Goal: Transaction & Acquisition: Purchase product/service

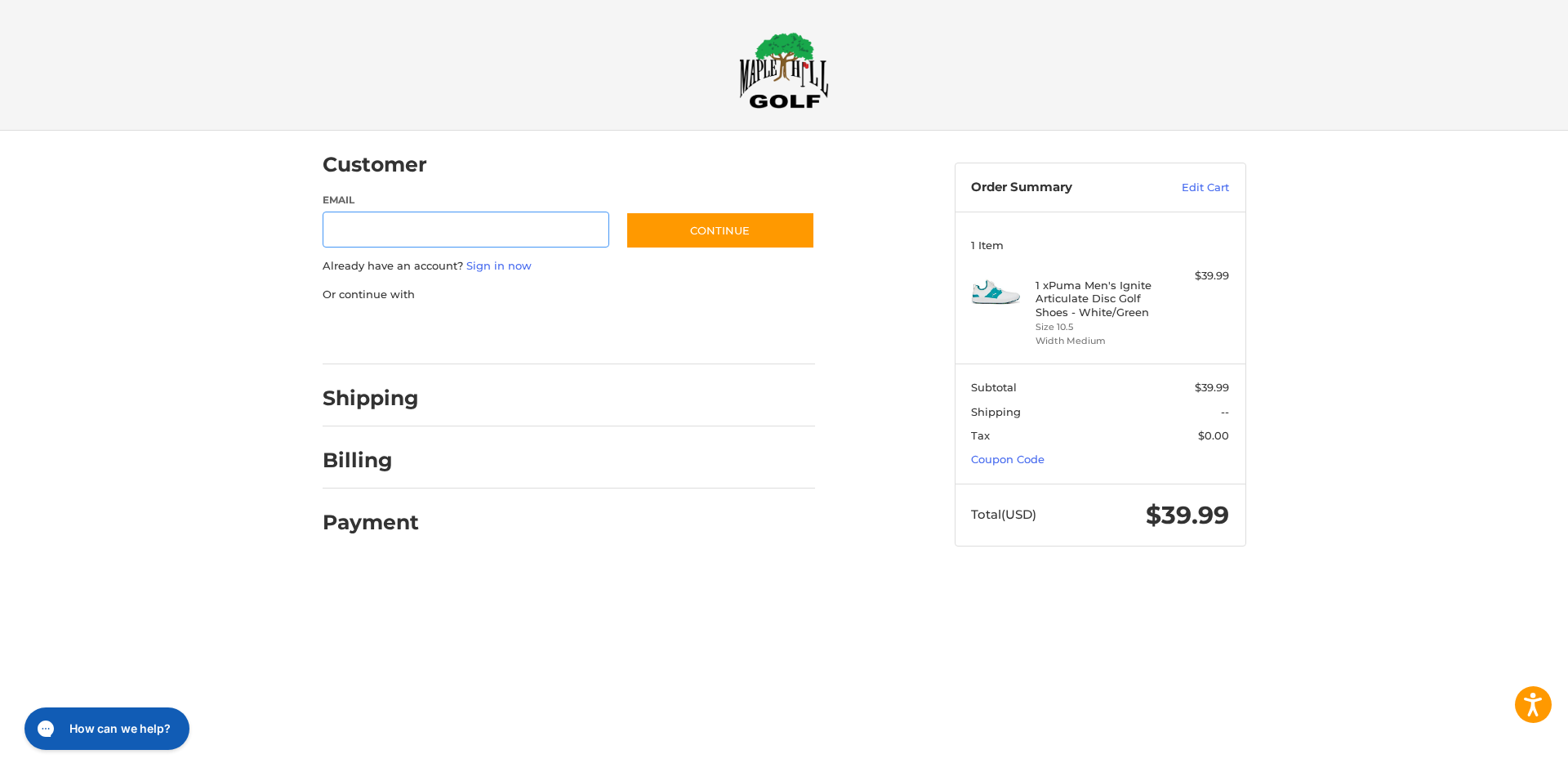
click at [385, 234] on input "Email" at bounding box center [466, 229] width 288 height 37
type input "**********"
click at [712, 217] on button "Continue" at bounding box center [720, 230] width 189 height 37
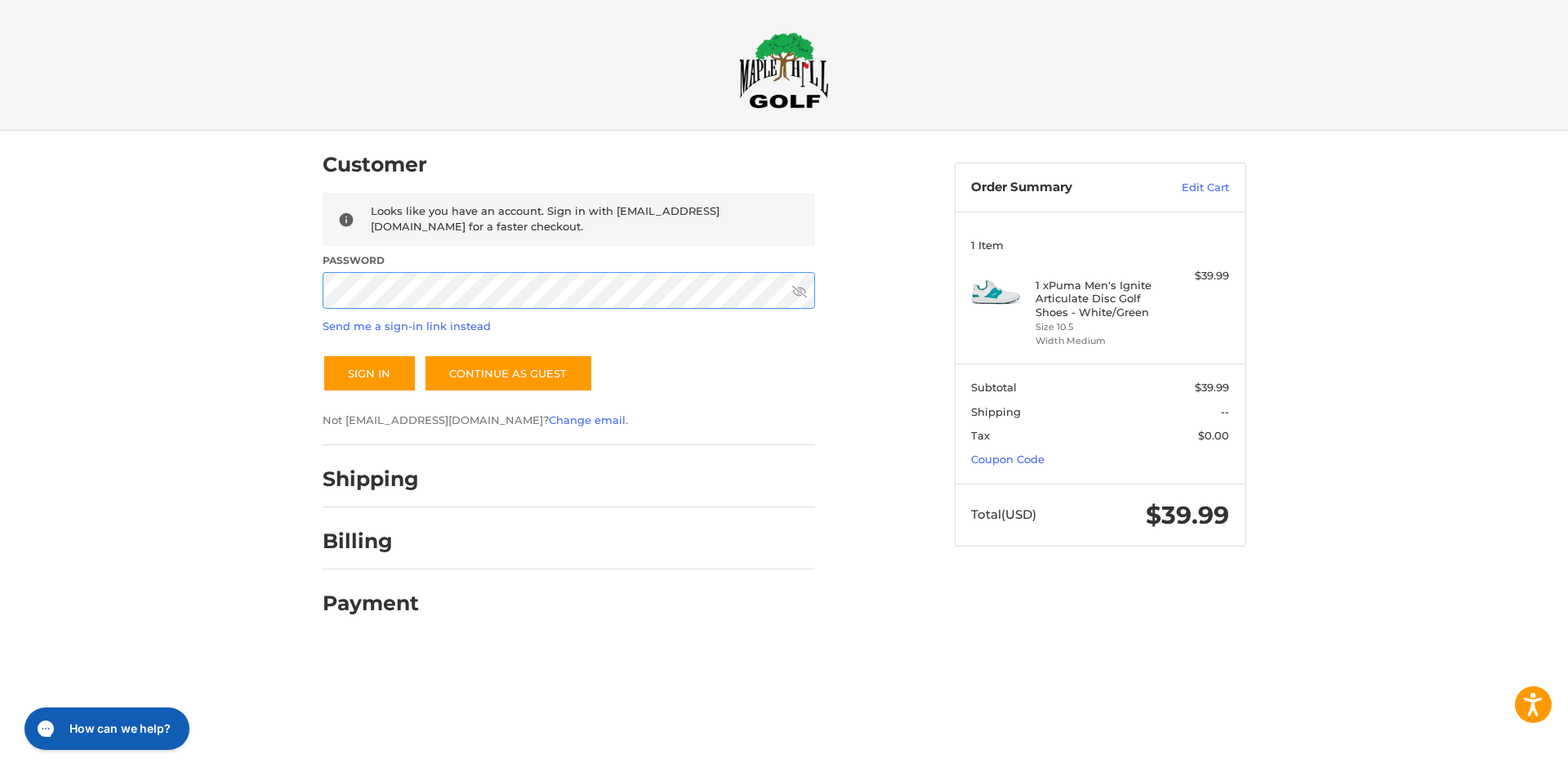
click at [323, 355] on button "Sign In" at bounding box center [369, 374] width 94 height 37
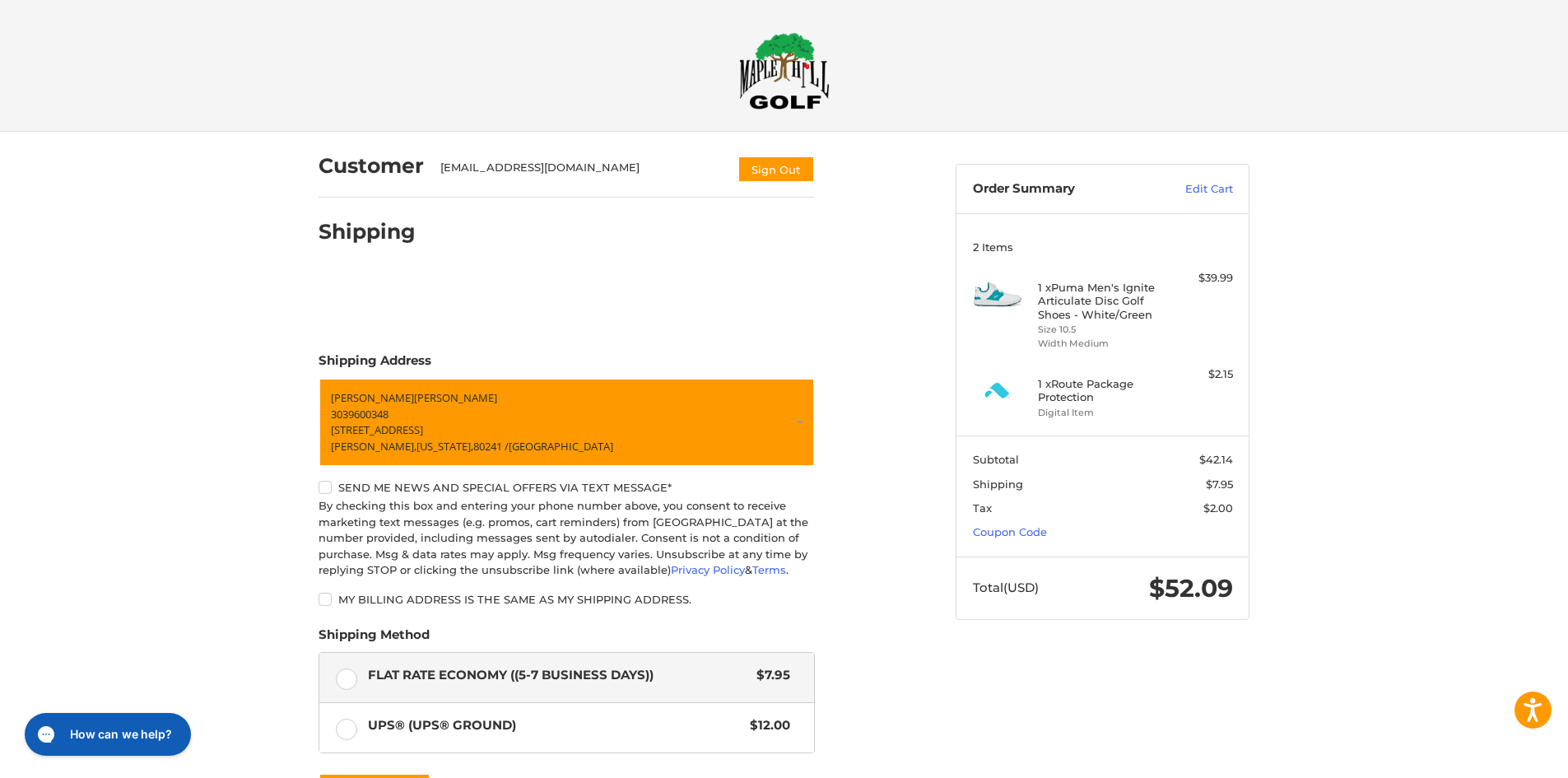
click at [784, 60] on img at bounding box center [784, 71] width 91 height 77
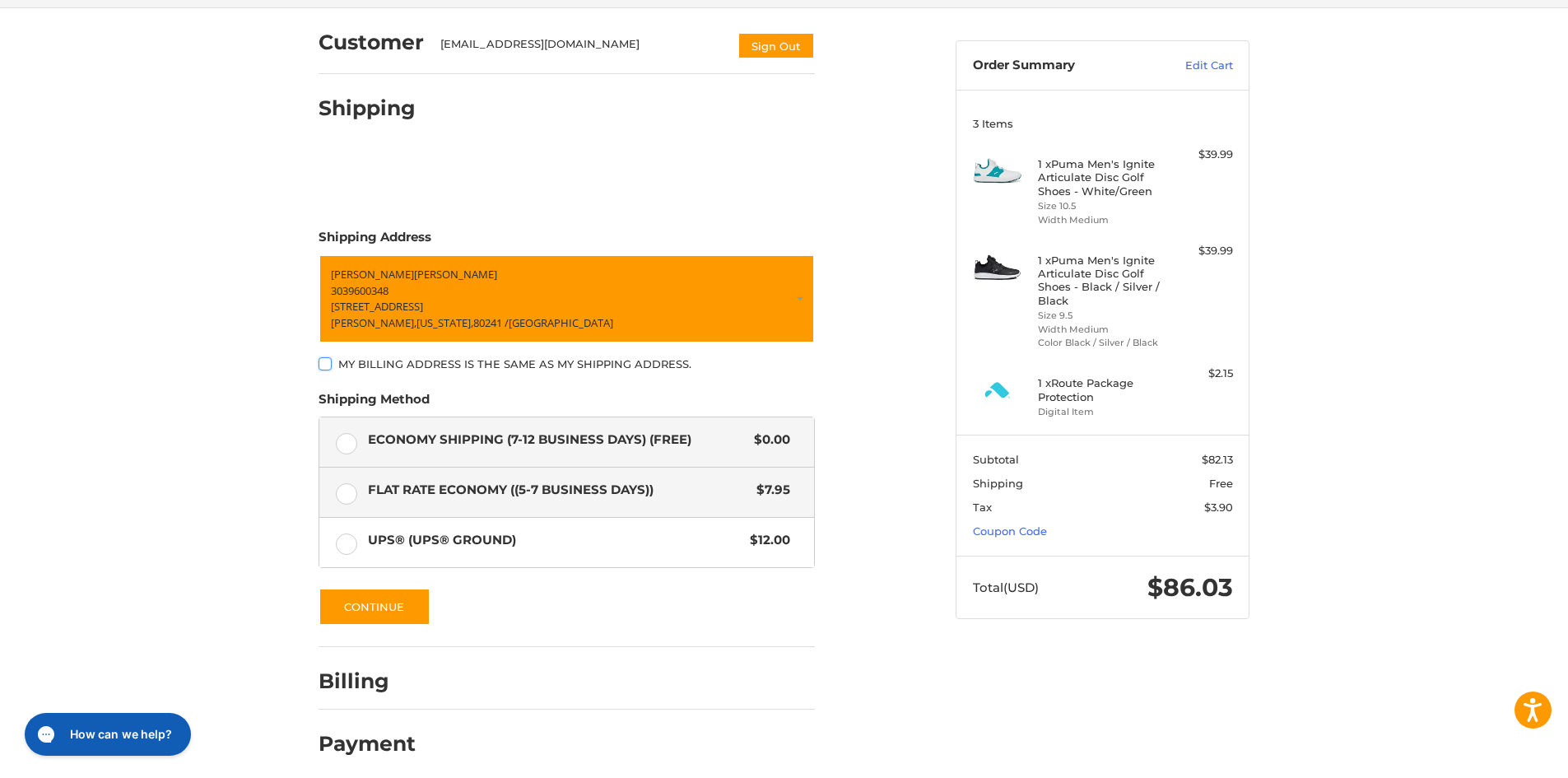
scroll to position [134, 0]
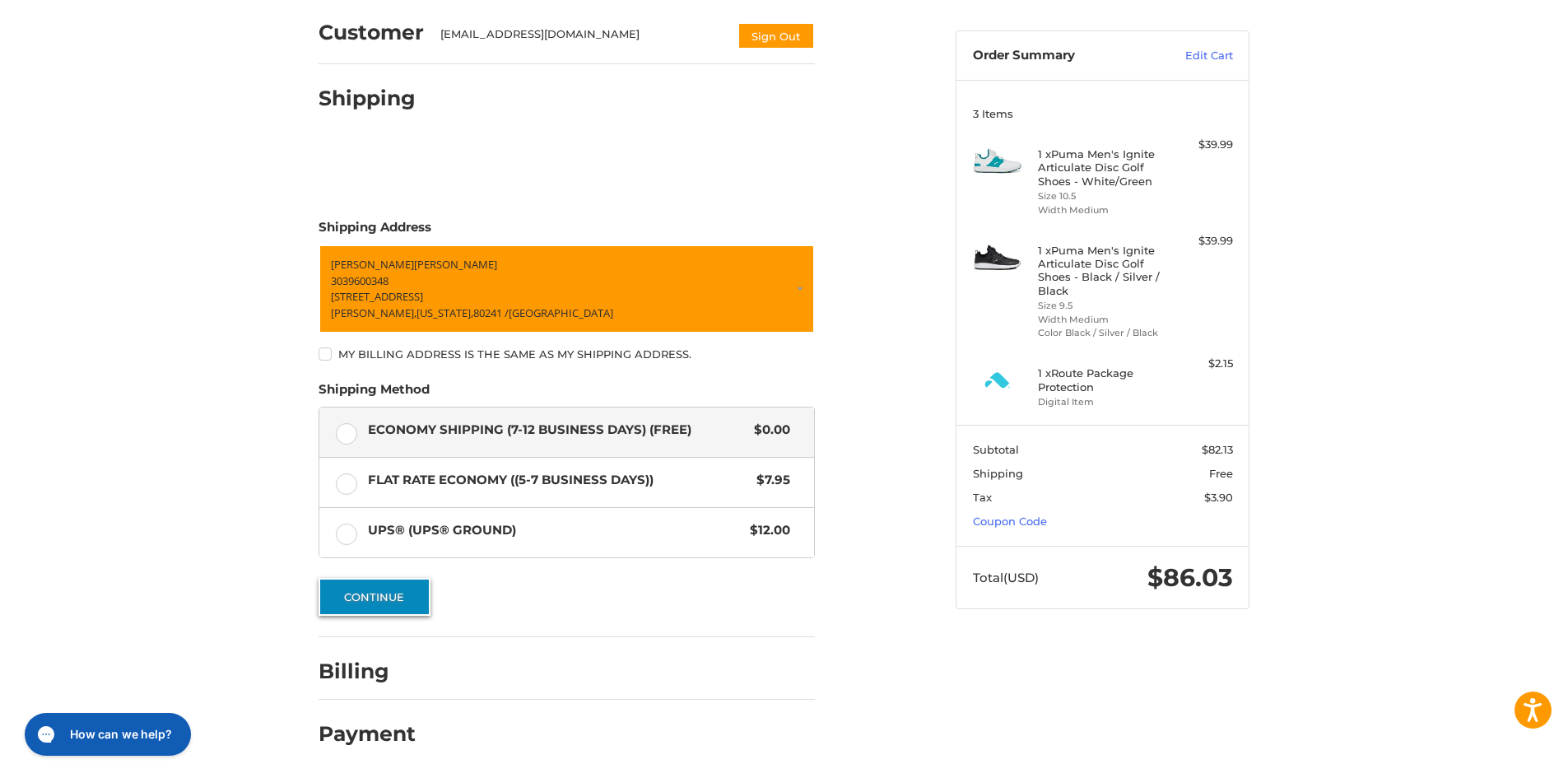
click at [366, 601] on button "Continue" at bounding box center [374, 597] width 112 height 38
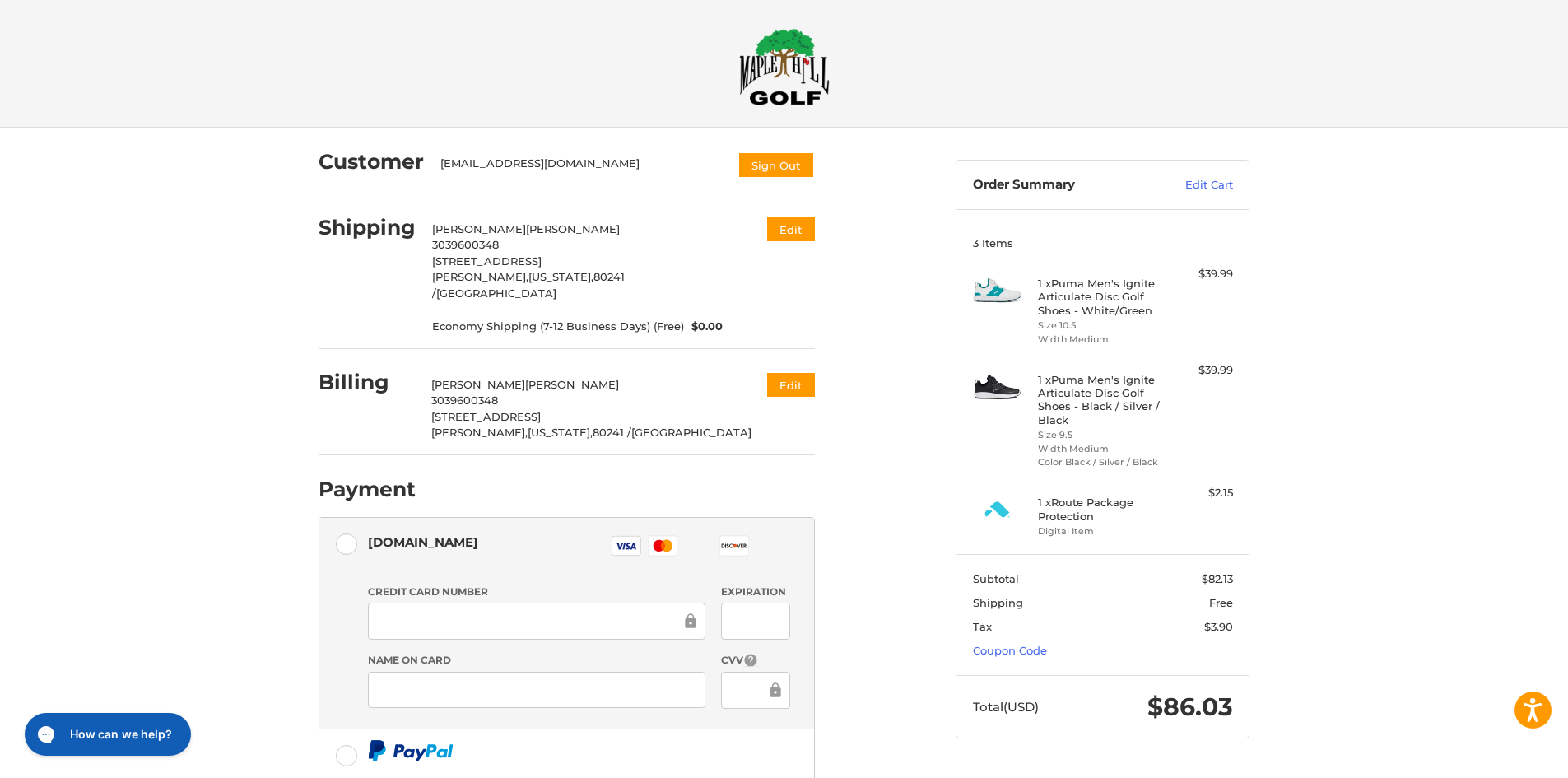
scroll to position [0, 0]
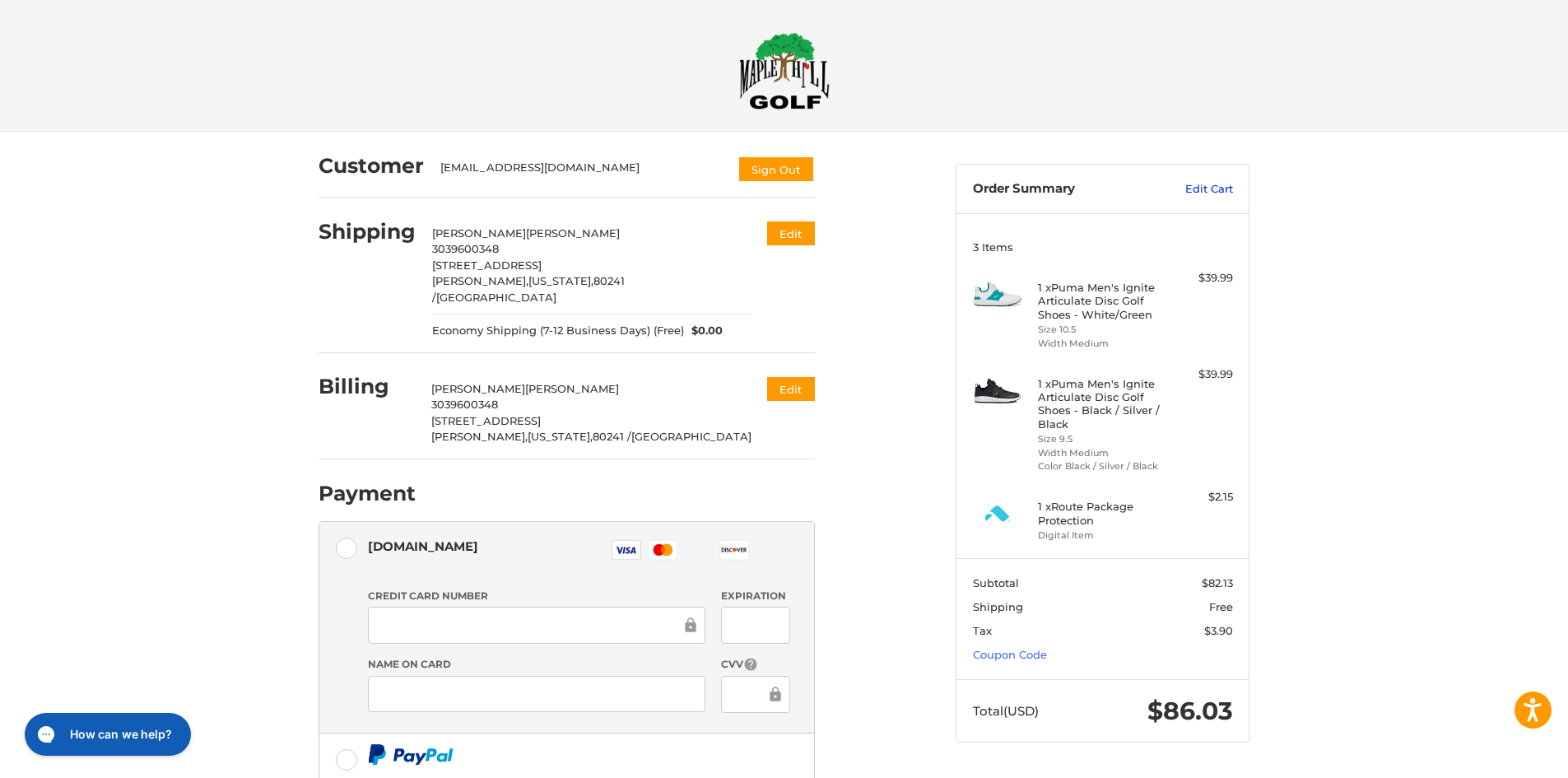
click at [1204, 190] on link "Edit Cart" at bounding box center [1191, 189] width 83 height 16
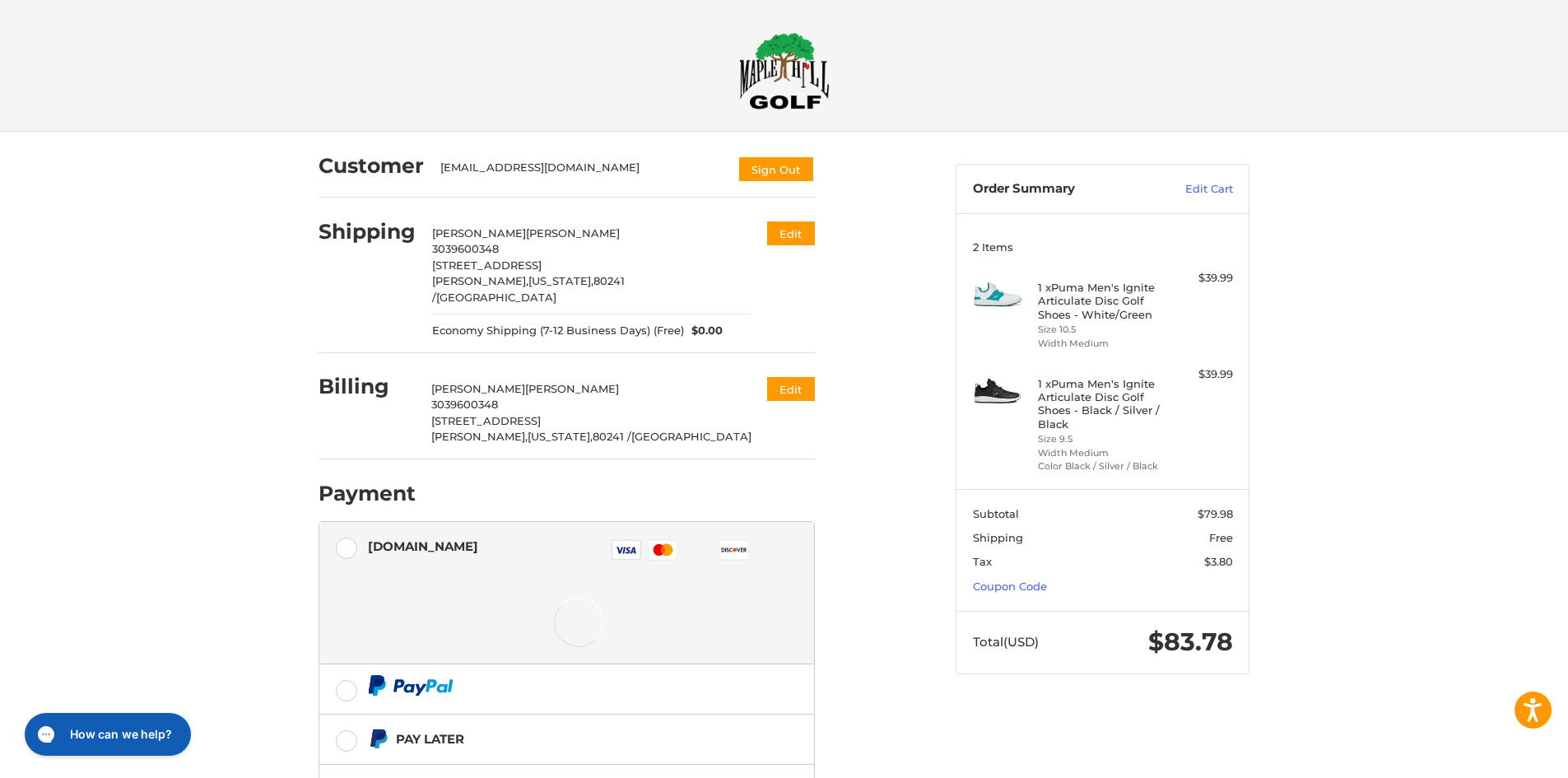
click at [1046, 591] on section "Subtotal $79.98 Shipping Free Tax $3.80 Coupon Code" at bounding box center [1103, 549] width 293 height 121
click at [1023, 587] on link "Coupon Code" at bounding box center [1009, 585] width 74 height 13
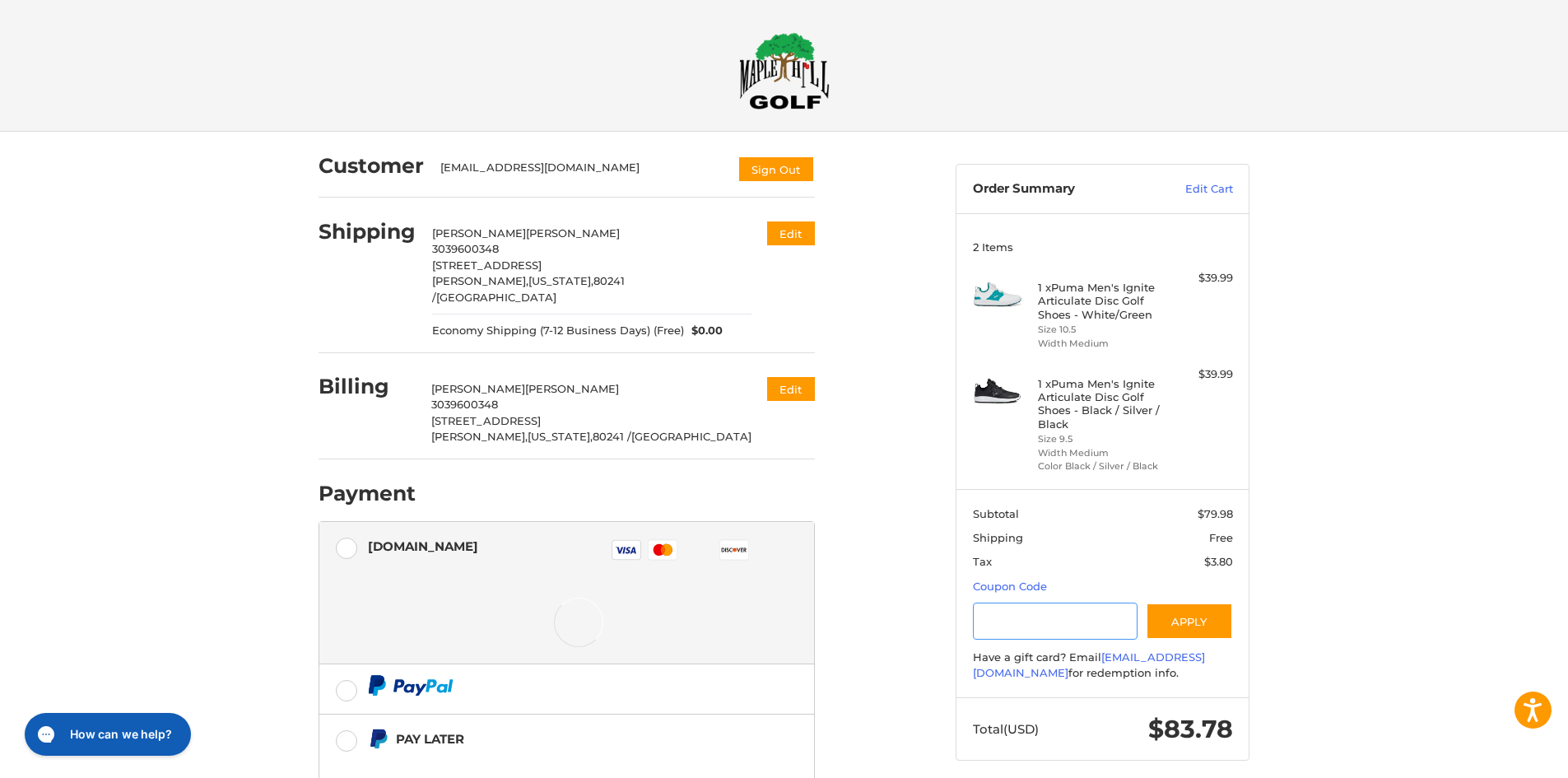
click at [1112, 617] on input "Gift Certificate or Coupon Code" at bounding box center [1055, 621] width 165 height 37
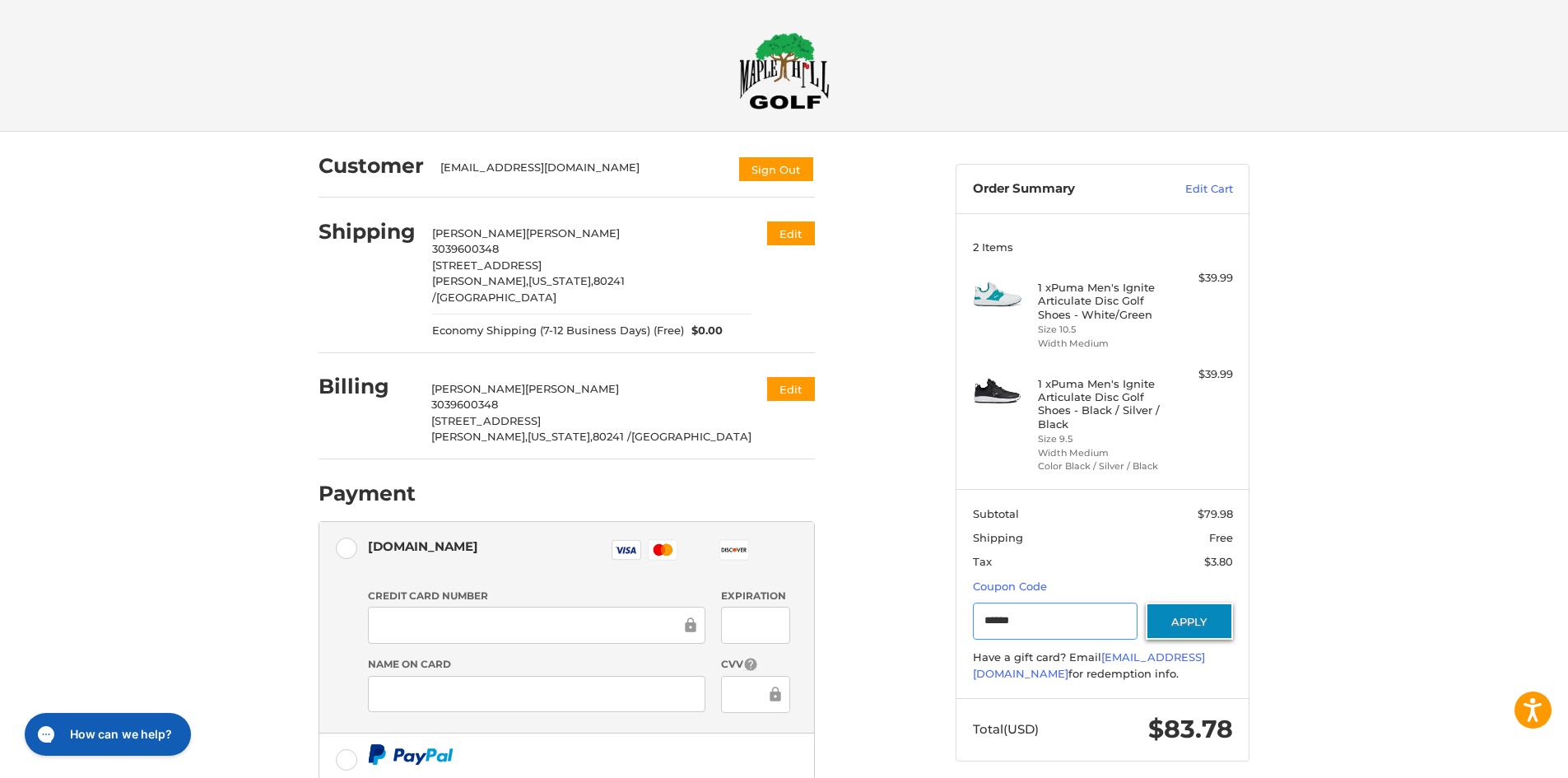
type input "******"
click at [1219, 616] on button "Apply" at bounding box center [1189, 621] width 87 height 37
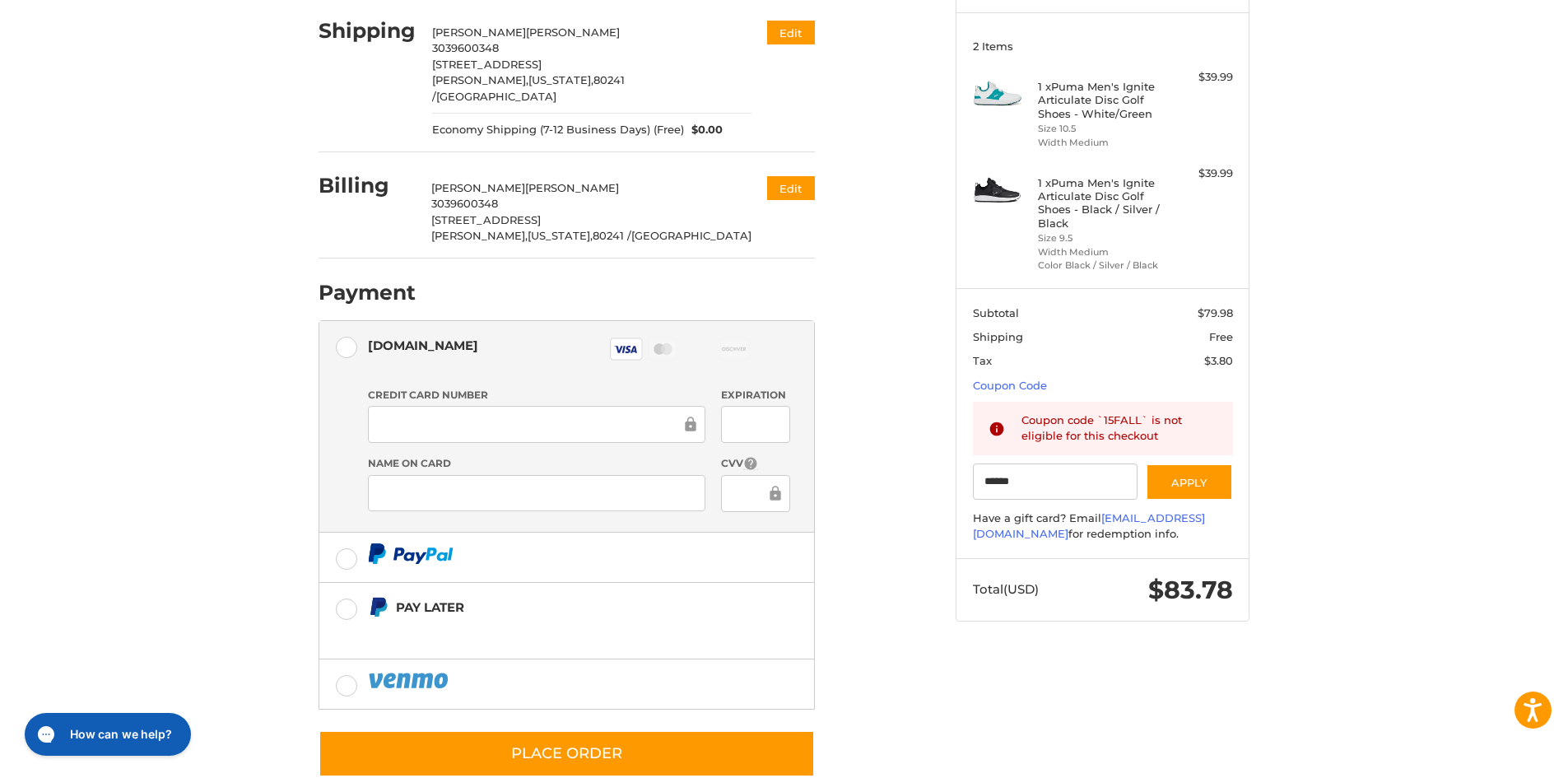
scroll to position [220, 0]
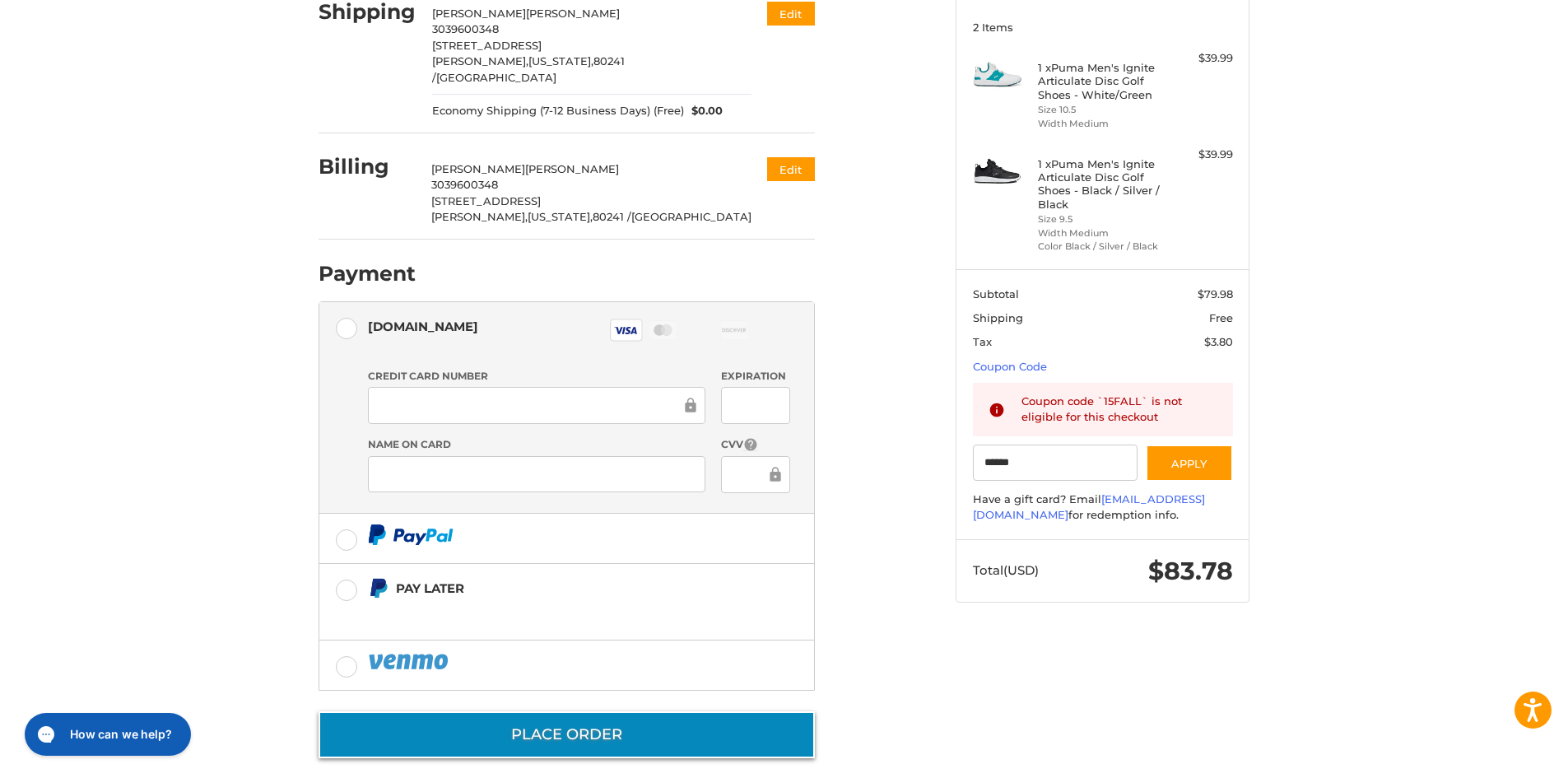
click at [626, 723] on button "Place Order" at bounding box center [566, 734] width 496 height 47
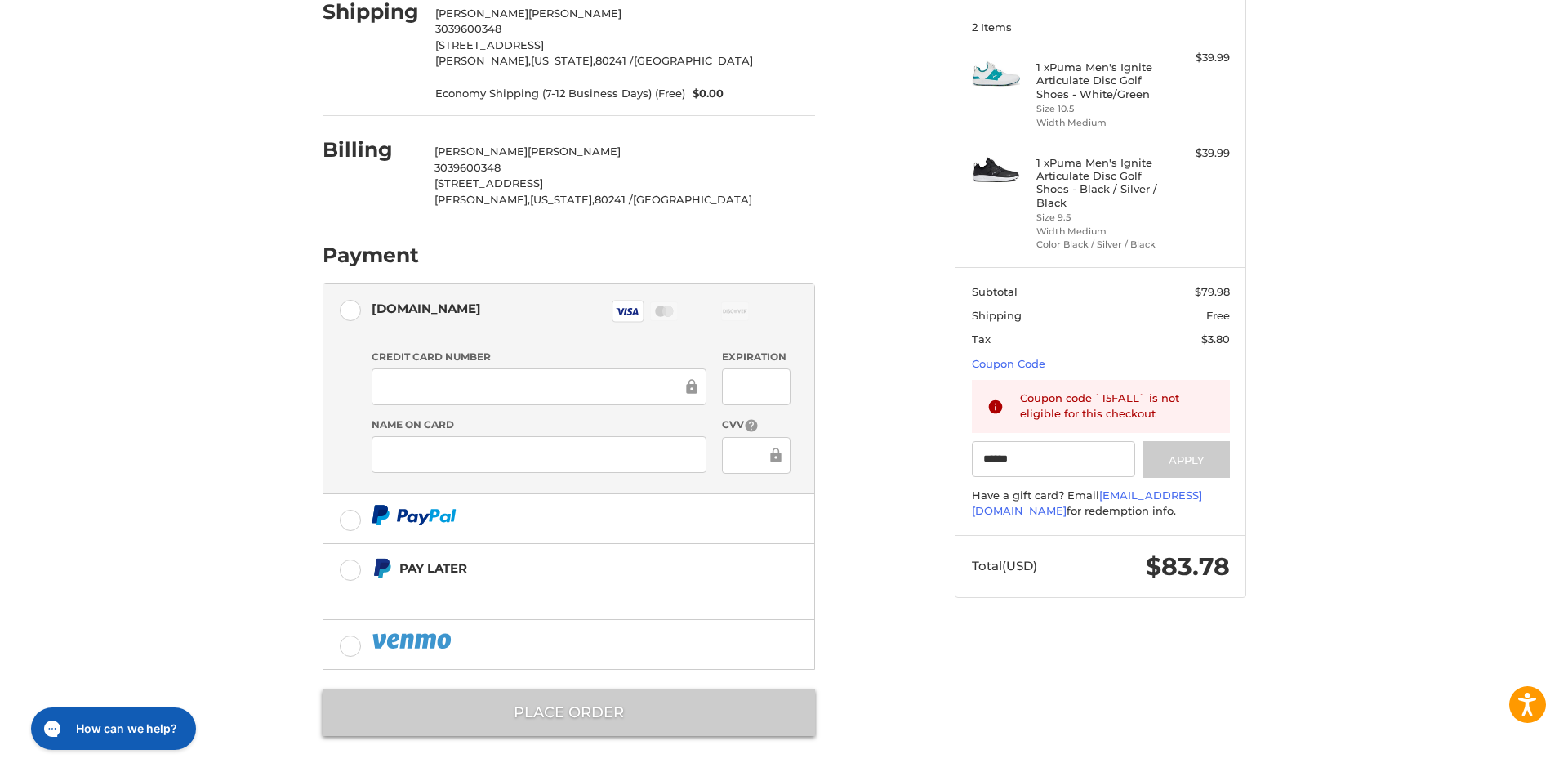
scroll to position [0, 0]
